Goal: Information Seeking & Learning: Learn about a topic

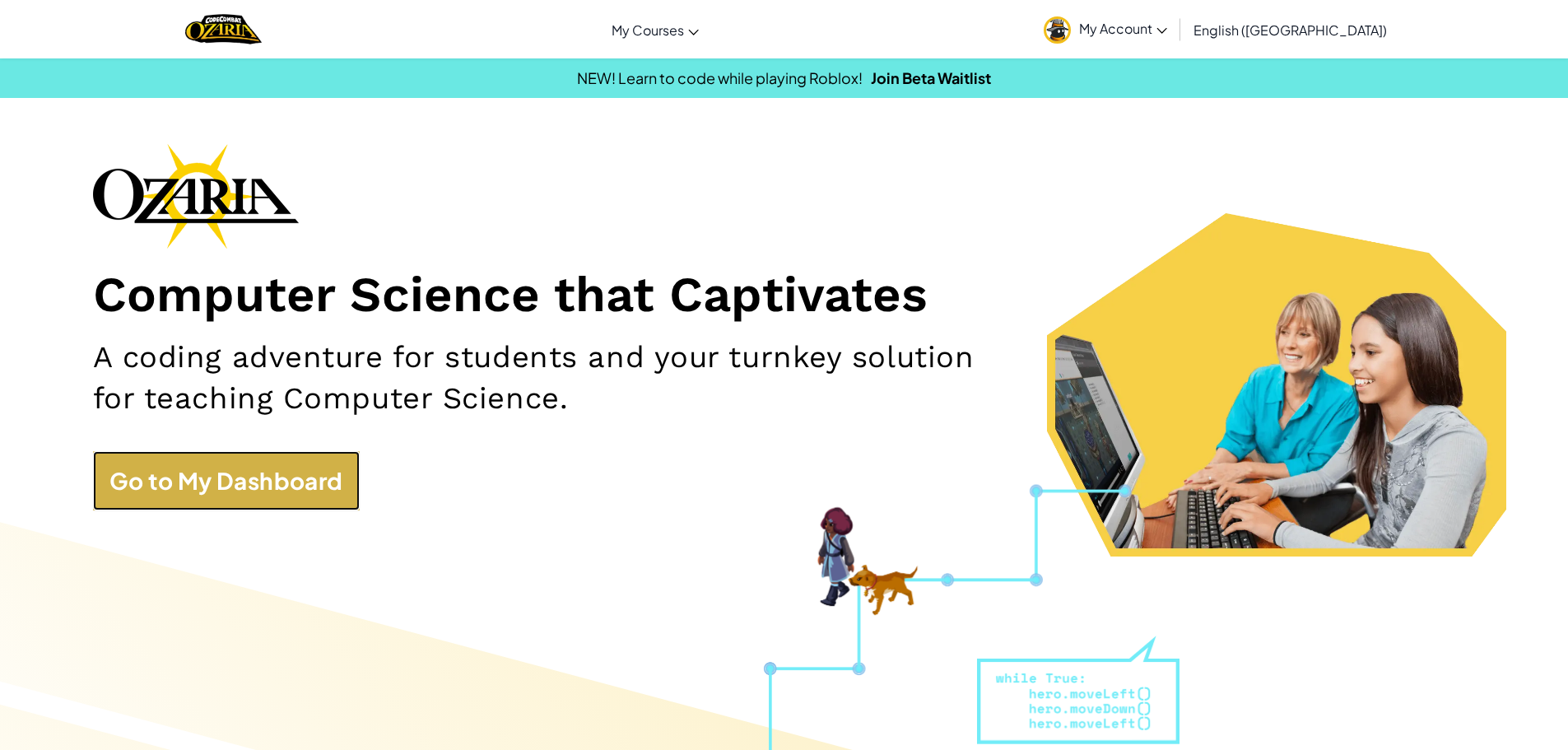
click at [263, 468] on link "Go to My Dashboard" at bounding box center [226, 481] width 267 height 60
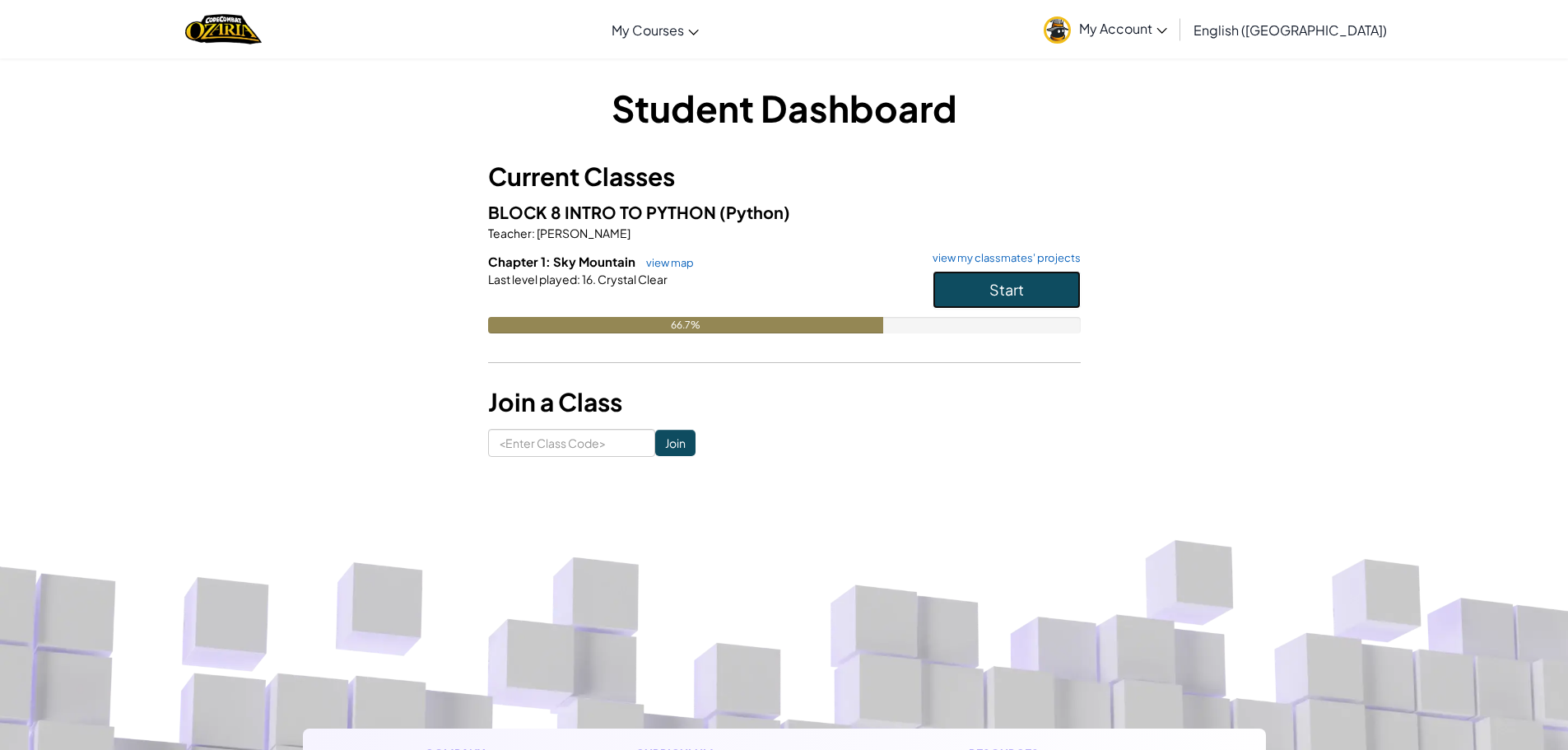
click at [1039, 286] on button "Start" at bounding box center [1006, 290] width 148 height 38
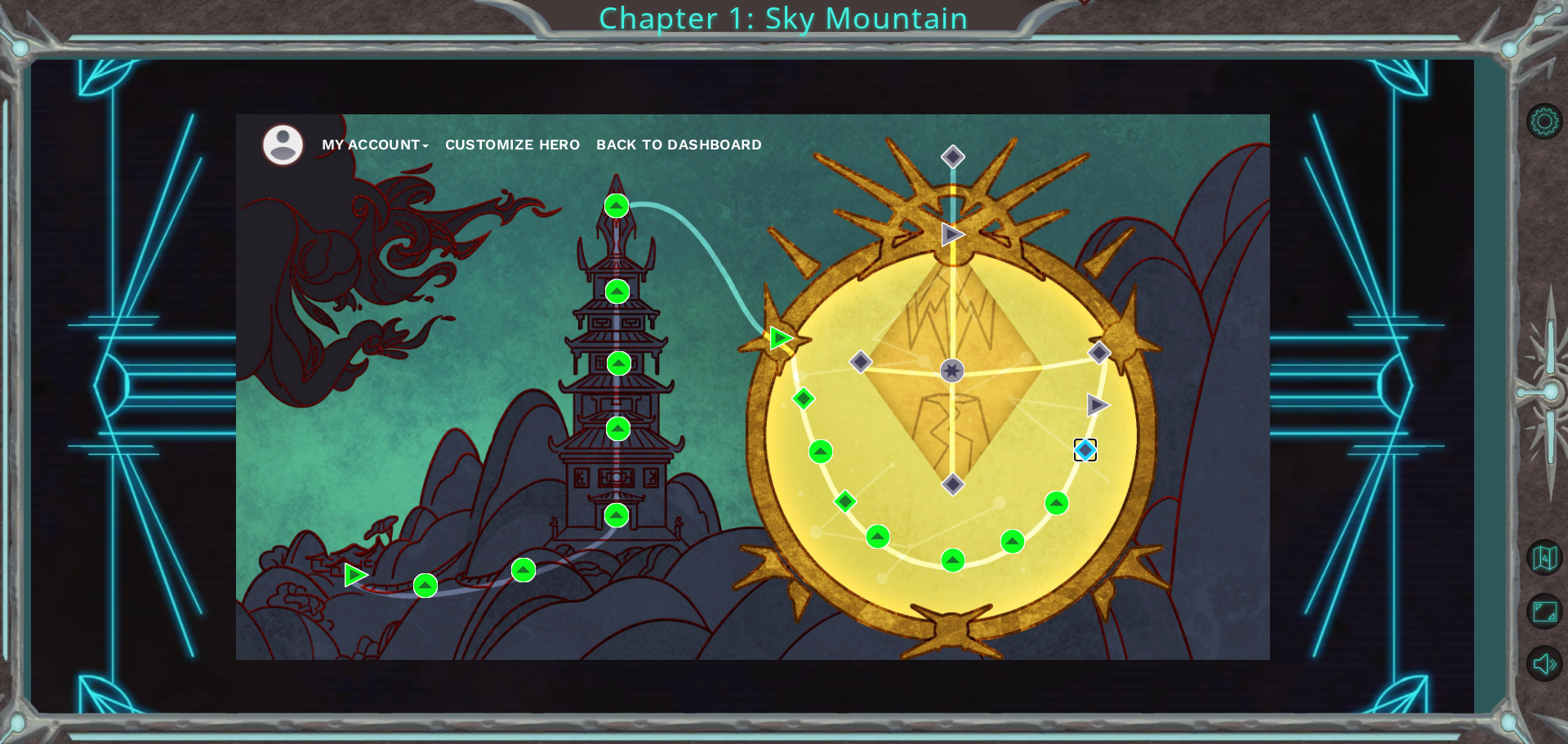
click at [1090, 446] on img at bounding box center [1086, 451] width 25 height 25
